Goal: Task Accomplishment & Management: Manage account settings

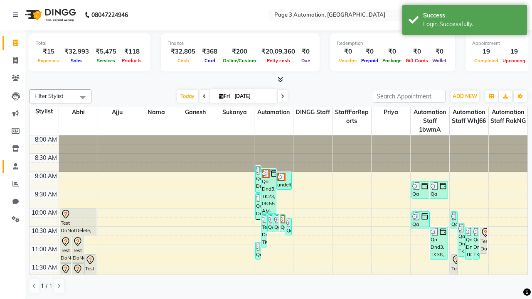
click at [12, 166] on span at bounding box center [15, 167] width 15 height 10
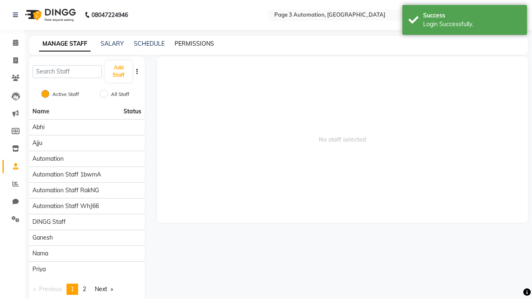
click at [194, 44] on link "PERMISSIONS" at bounding box center [194, 43] width 39 height 7
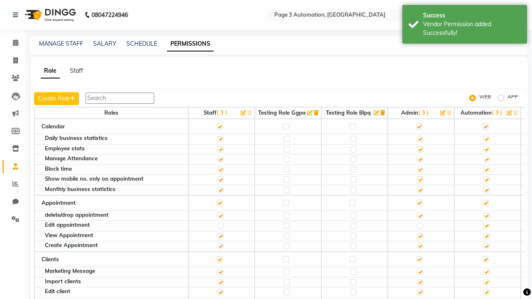
scroll to position [808, 0]
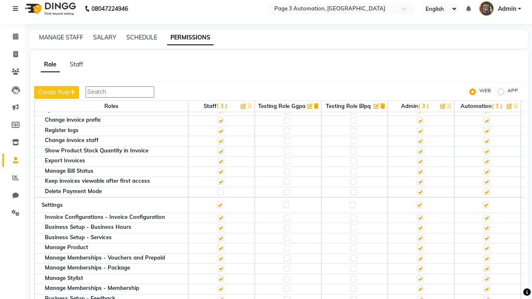
scroll to position [8, 0]
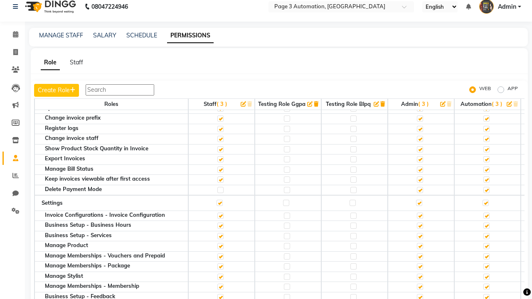
click at [500, 7] on span "Admin" at bounding box center [507, 6] width 18 height 9
click at [0, 0] on link "Sign out" at bounding box center [0, 0] width 0 height 0
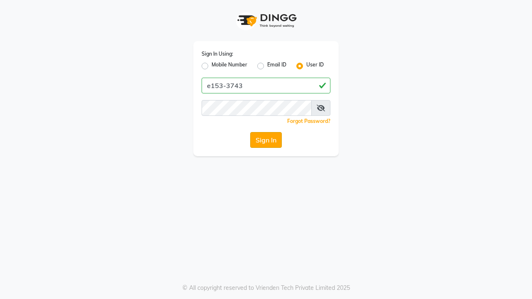
click at [266, 140] on button "Sign In" at bounding box center [266, 140] width 32 height 16
